Goal: Check status

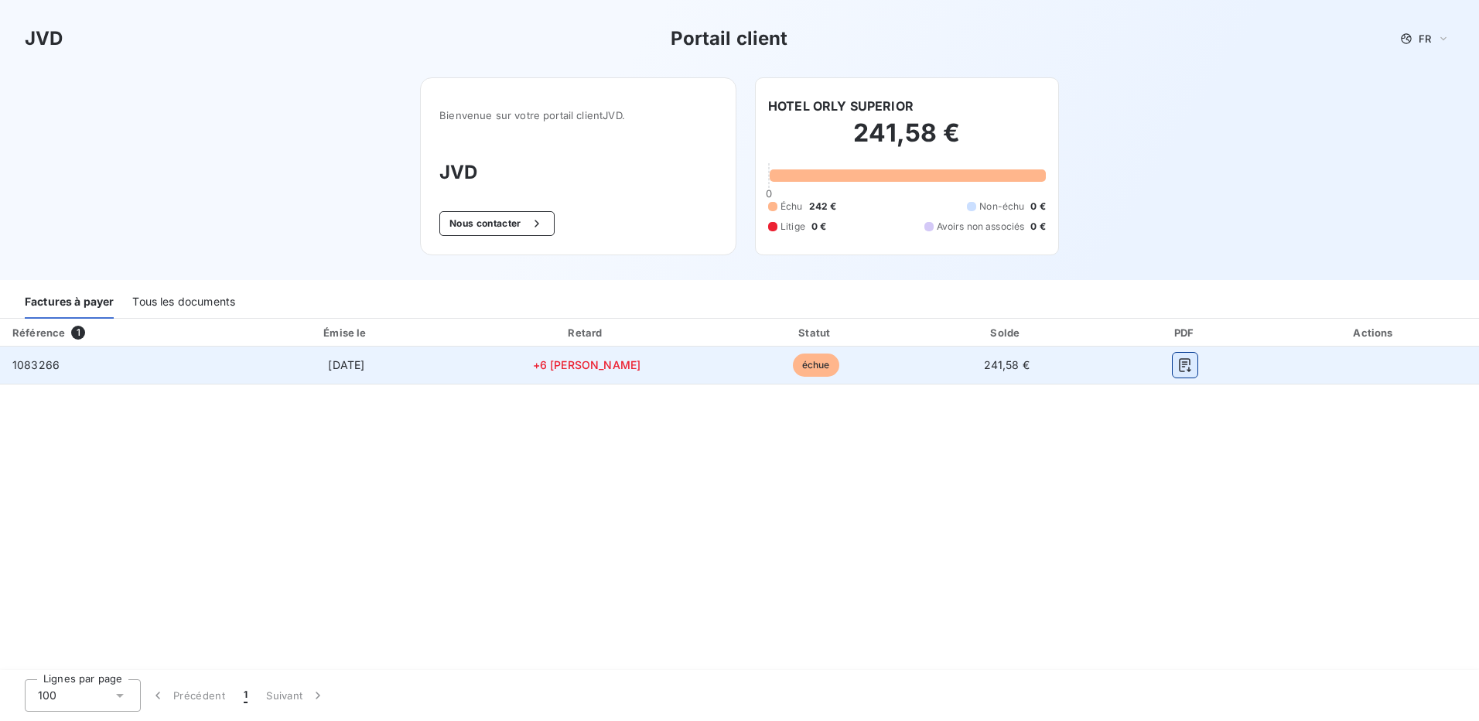
click at [1177, 364] on icon "button" at bounding box center [1184, 364] width 15 height 15
